Goal: Task Accomplishment & Management: Manage account settings

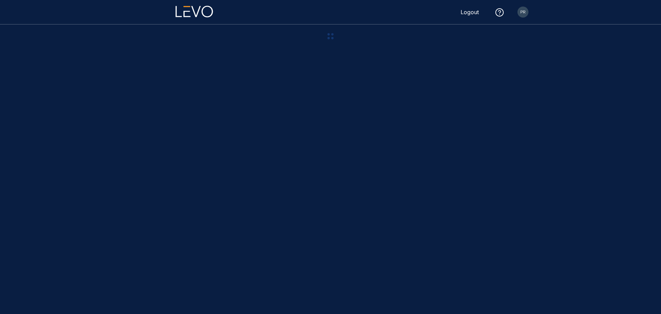
click at [524, 12] on img at bounding box center [523, 12] width 11 height 11
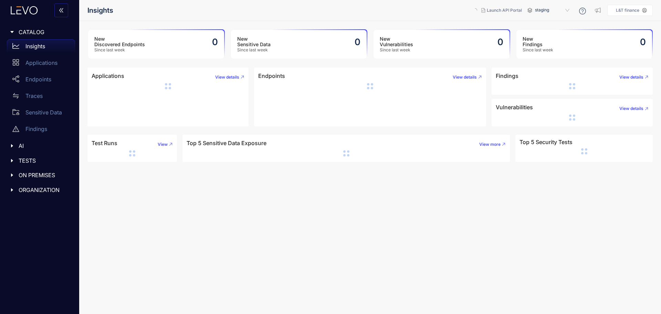
click at [524, 12] on button "Launch API Portal" at bounding box center [498, 10] width 60 height 11
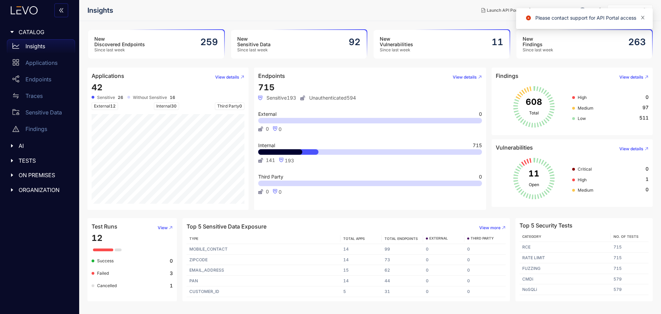
click at [643, 18] on icon "close" at bounding box center [643, 17] width 5 height 5
click at [644, 10] on icon at bounding box center [645, 10] width 5 height 5
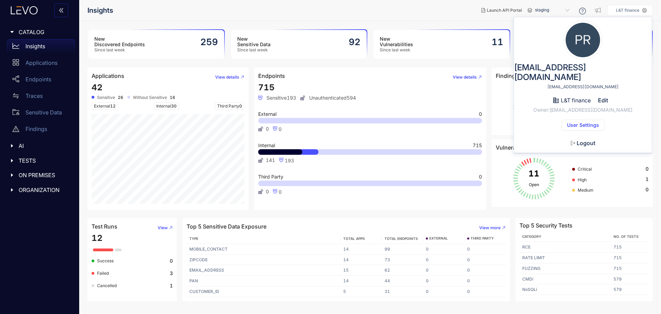
click at [584, 120] on button "User Settings" at bounding box center [583, 125] width 43 height 11
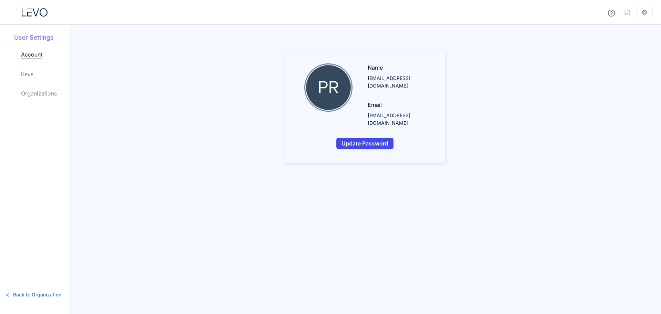
click at [352, 140] on span "Update Password" at bounding box center [365, 143] width 47 height 6
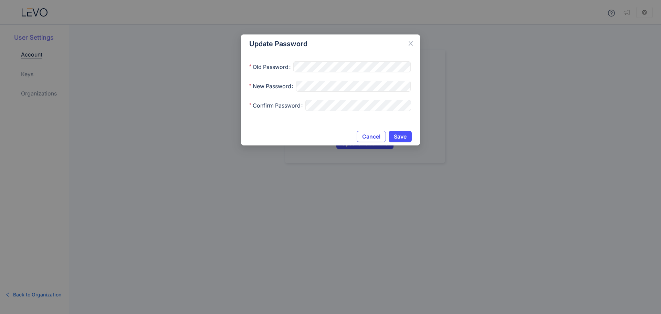
click at [368, 139] on span "Cancel" at bounding box center [371, 136] width 18 height 6
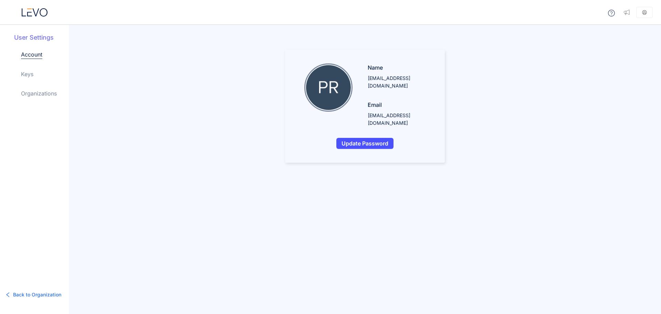
click at [24, 75] on link "Keys" at bounding box center [27, 74] width 12 height 8
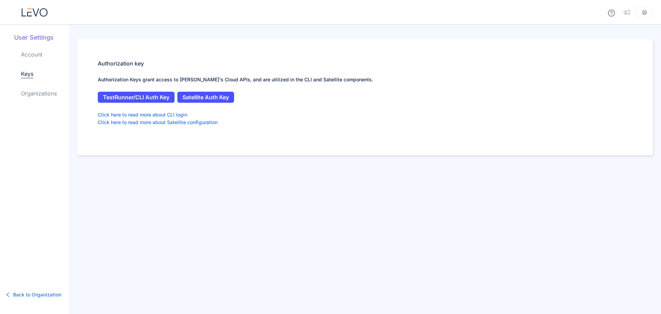
click at [27, 94] on link "Organizations" at bounding box center [39, 93] width 36 height 8
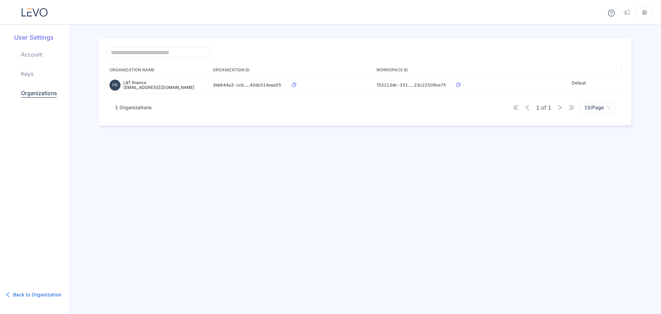
click at [28, 44] on div "User Settings Account Keys Organizations" at bounding box center [41, 70] width 55 height 75
click at [32, 54] on link "Account" at bounding box center [31, 54] width 21 height 8
